Goal: Check status: Check status

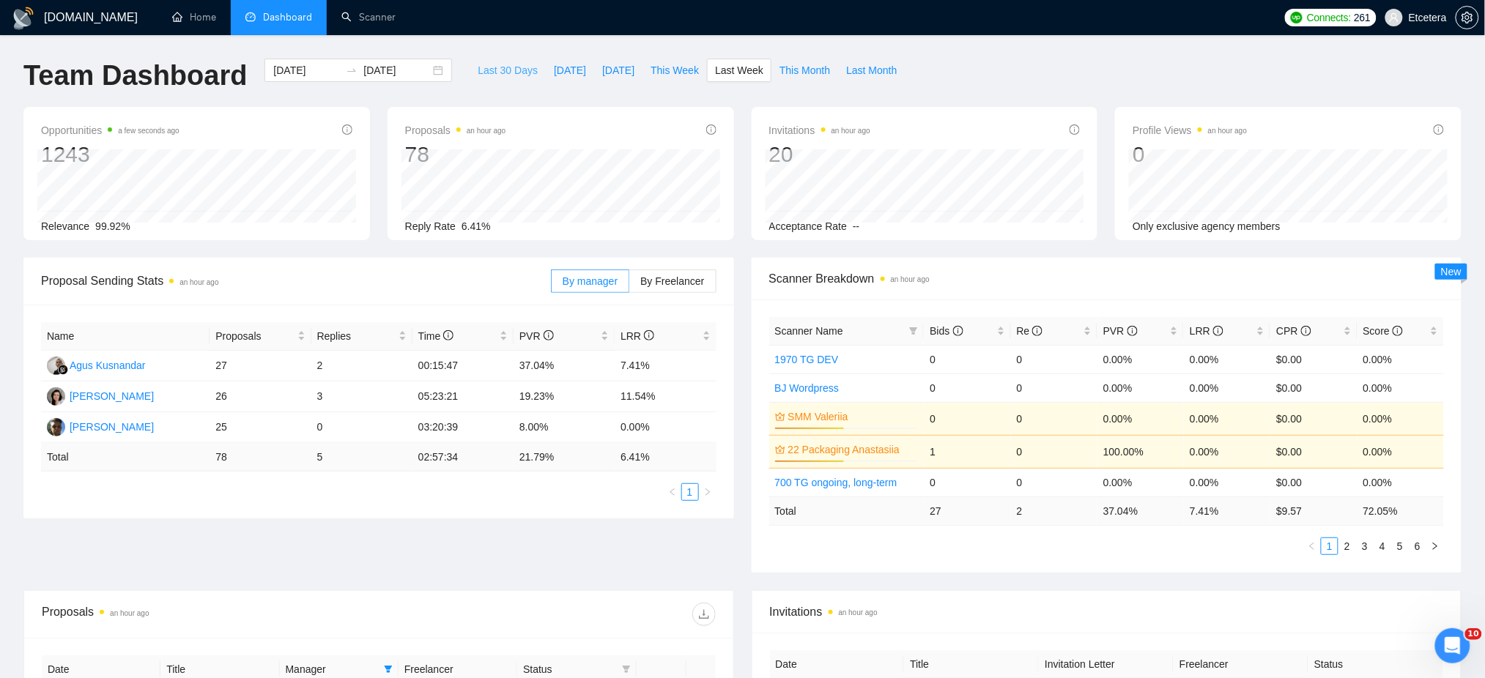
click at [499, 68] on span "Last 30 Days" at bounding box center [508, 70] width 60 height 16
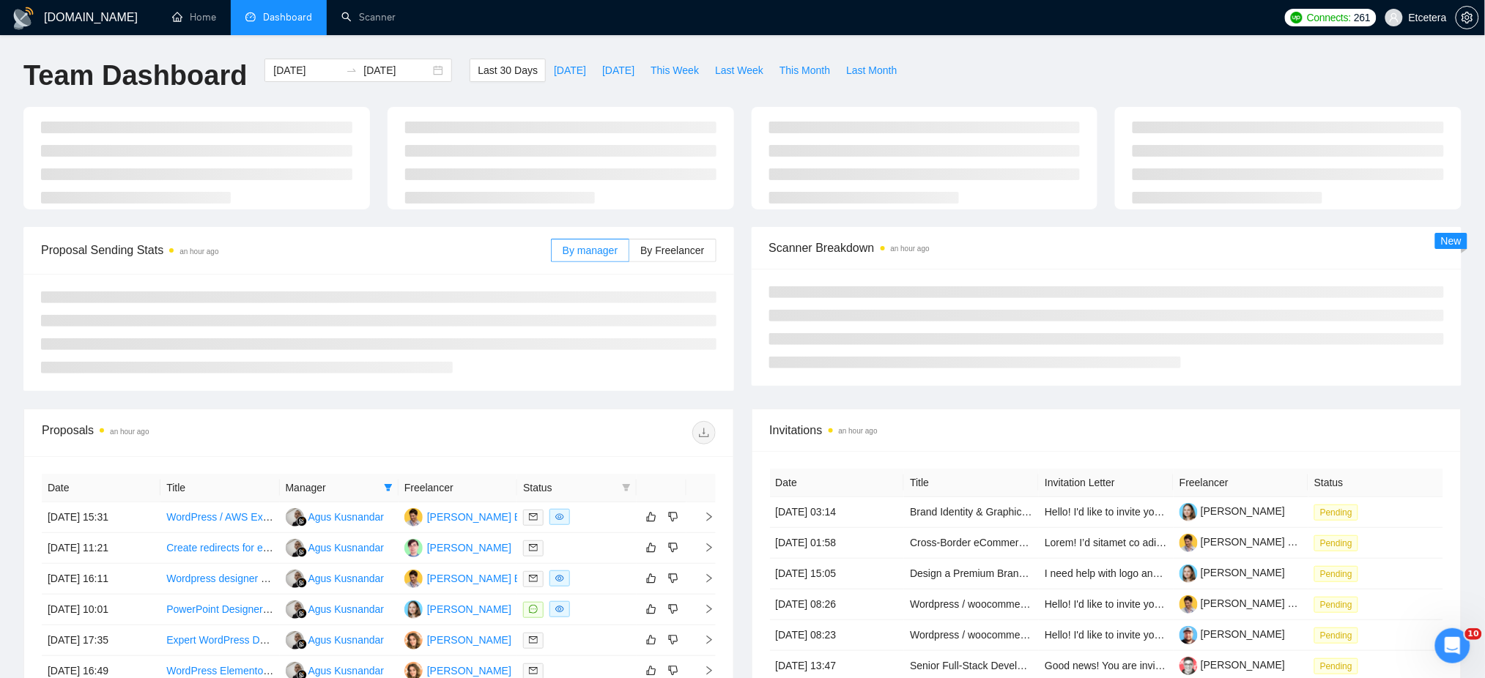
type input "2025-08-09"
type input "2025-09-08"
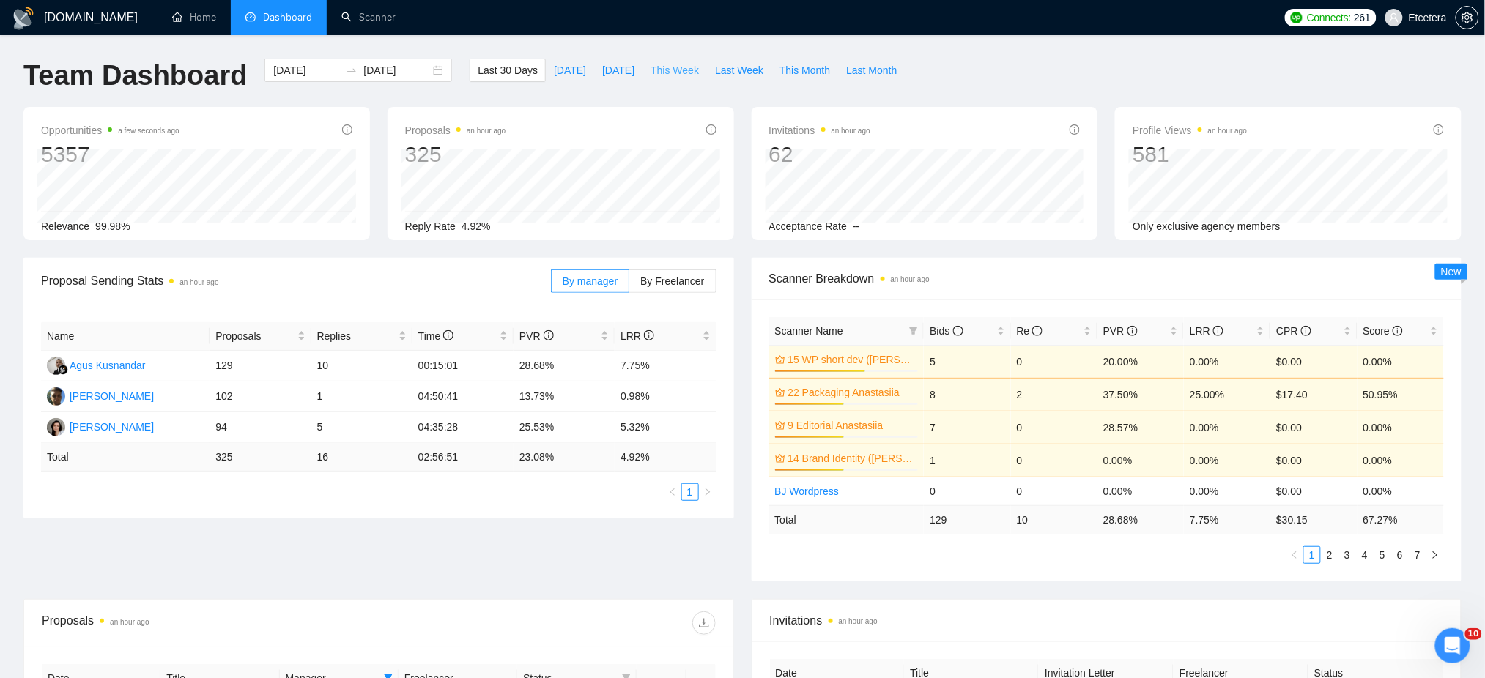
click at [675, 70] on span "This Week" at bounding box center [674, 70] width 48 height 16
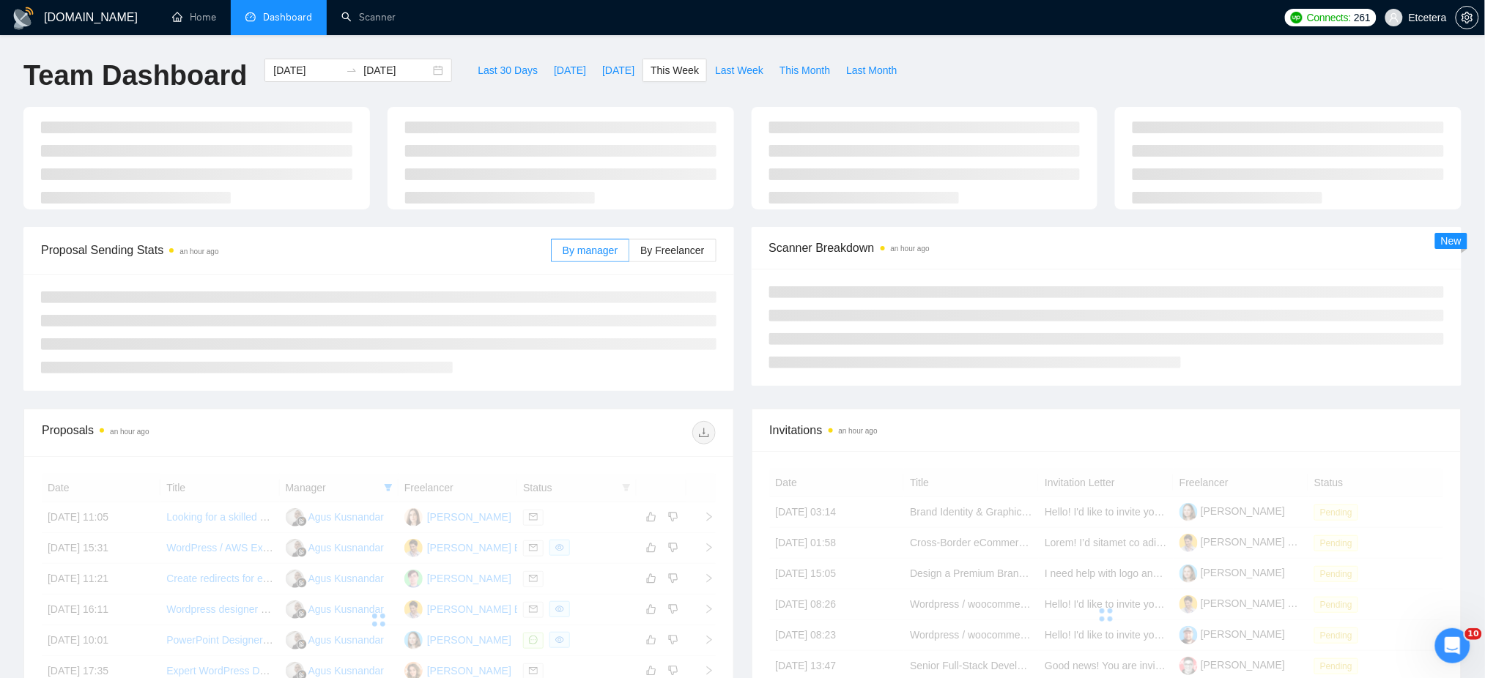
type input "2025-09-08"
type input "2025-09-14"
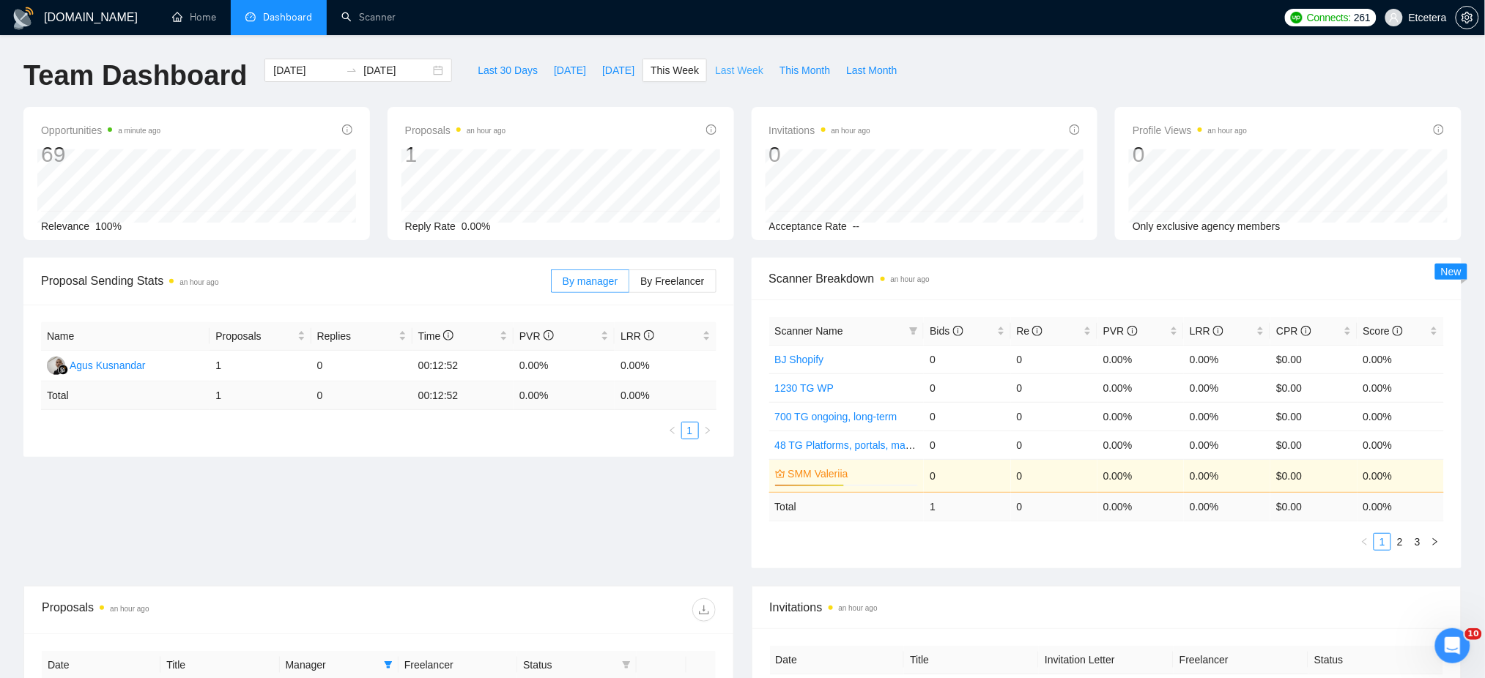
click at [723, 67] on span "Last Week" at bounding box center [739, 70] width 48 height 16
type input "[DATE]"
